Goal: Task Accomplishment & Management: Manage account settings

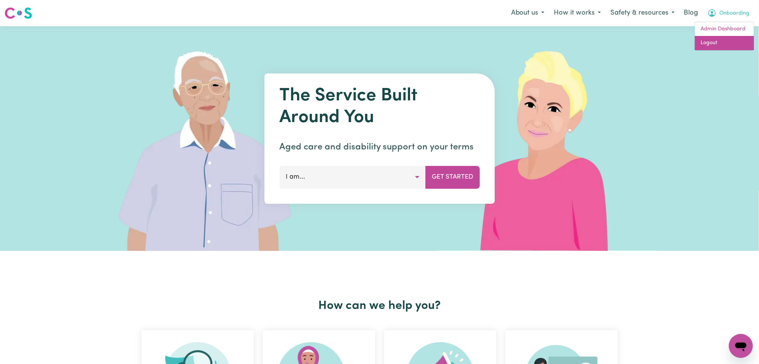
click at [727, 37] on link "Logout" at bounding box center [724, 43] width 59 height 14
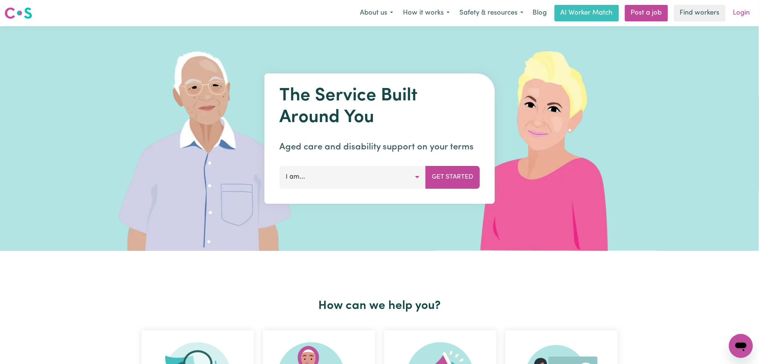
click at [736, 12] on link "Login" at bounding box center [742, 13] width 26 height 16
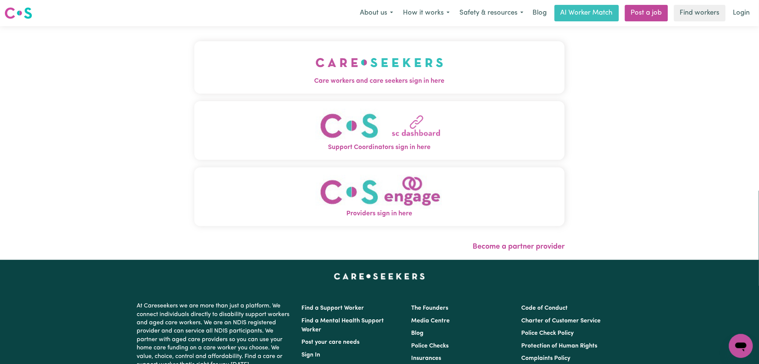
drag, startPoint x: 312, startPoint y: 72, endPoint x: 304, endPoint y: 108, distance: 36.5
click at [316, 72] on img "Care workers and care seekers sign in here" at bounding box center [380, 63] width 128 height 28
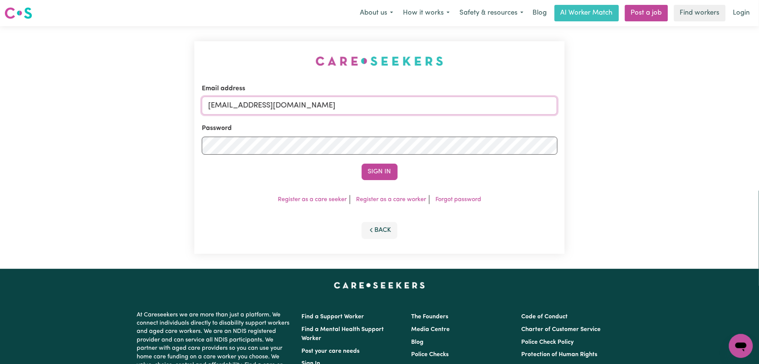
click at [286, 104] on input "[EMAIL_ADDRESS][DOMAIN_NAME]" at bounding box center [380, 106] width 356 height 18
drag, startPoint x: 246, startPoint y: 103, endPoint x: 501, endPoint y: 104, distance: 254.7
click at [512, 103] on input "Superuser~[EMAIL_ADDRESS][DOMAIN_NAME]" at bounding box center [380, 106] width 356 height 18
type input "Superuser~[EMAIL_ADDRESS][DOMAIN_NAME]"
click at [370, 174] on button "Sign In" at bounding box center [380, 172] width 36 height 16
